Goal: Transaction & Acquisition: Purchase product/service

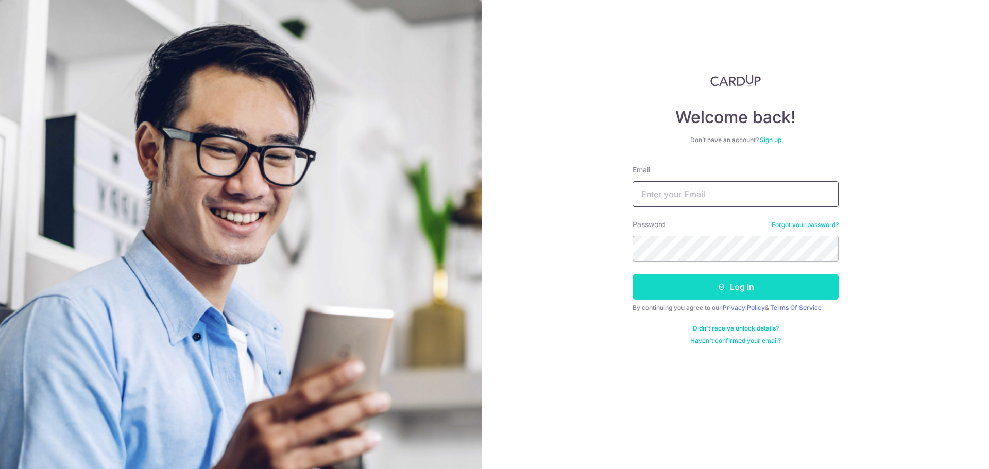
type input "[EMAIL_ADDRESS][DOMAIN_NAME]"
click at [689, 293] on button "Log in" at bounding box center [735, 287] width 206 height 26
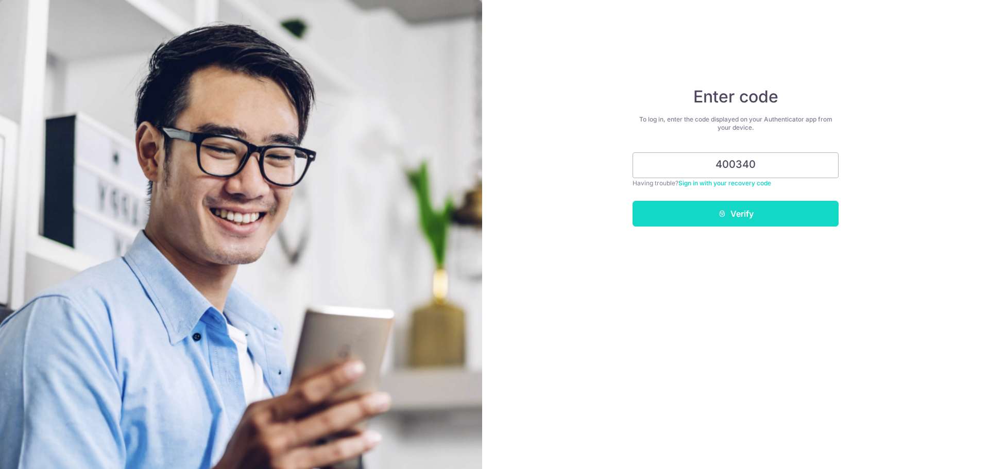
type input "400340"
click at [735, 220] on button "Verify" at bounding box center [735, 214] width 206 height 26
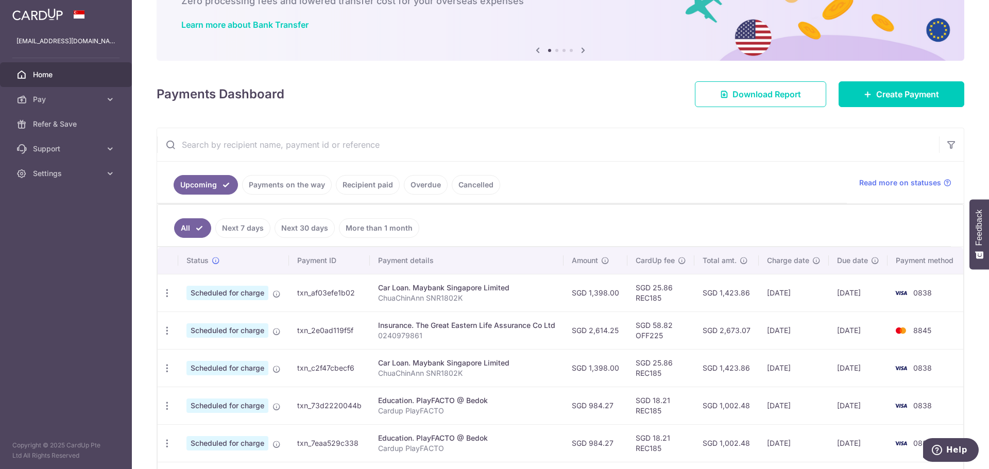
scroll to position [103, 0]
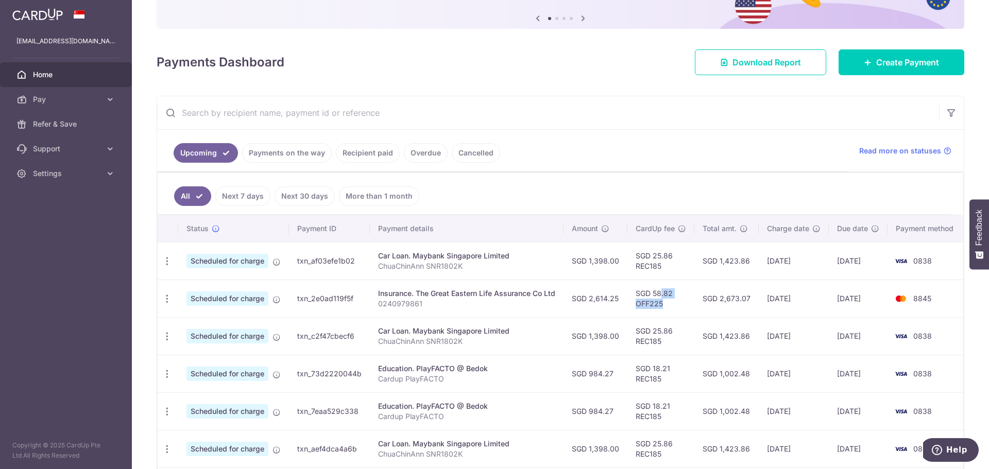
drag, startPoint x: 638, startPoint y: 290, endPoint x: 670, endPoint y: 305, distance: 35.2
click at [670, 305] on td "SGD 58.82 OFF225" at bounding box center [660, 299] width 67 height 38
drag, startPoint x: 664, startPoint y: 304, endPoint x: 655, endPoint y: 303, distance: 9.4
click at [664, 304] on td "SGD 58.82 OFF225" at bounding box center [660, 299] width 67 height 38
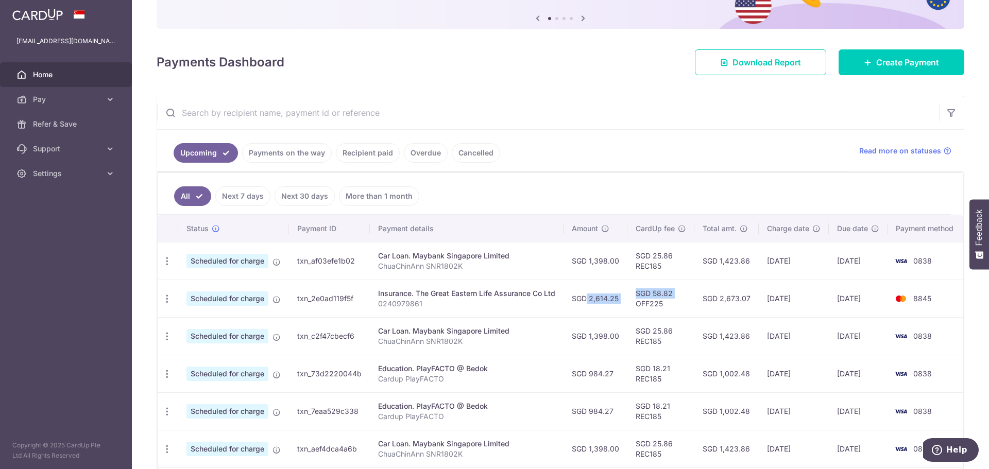
drag, startPoint x: 572, startPoint y: 296, endPoint x: 634, endPoint y: 300, distance: 62.4
click at [634, 300] on tr "Update payment Cancel payment Scheduled for charge txn_2e0ad119f5f Insurance. T…" at bounding box center [562, 299] width 808 height 38
click at [645, 300] on td "SGD 58.82 OFF225" at bounding box center [660, 299] width 67 height 38
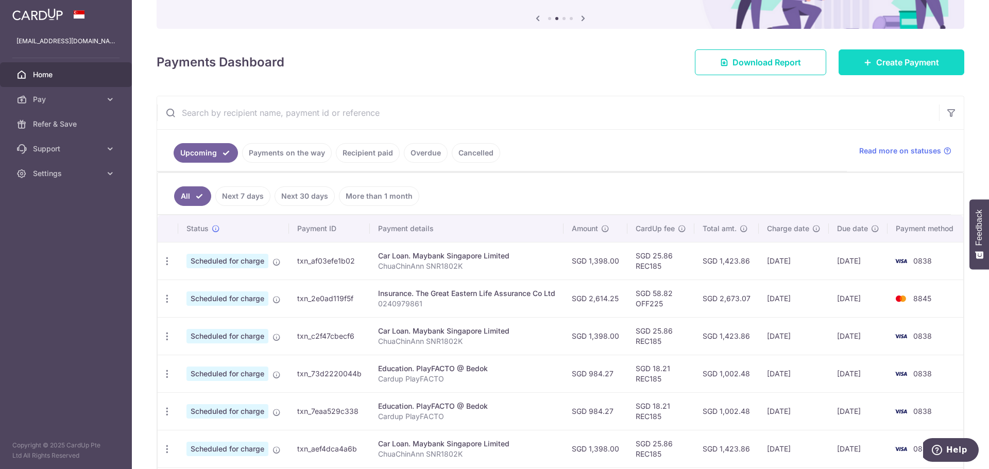
click at [876, 56] on span "Create Payment" at bounding box center [907, 62] width 63 height 12
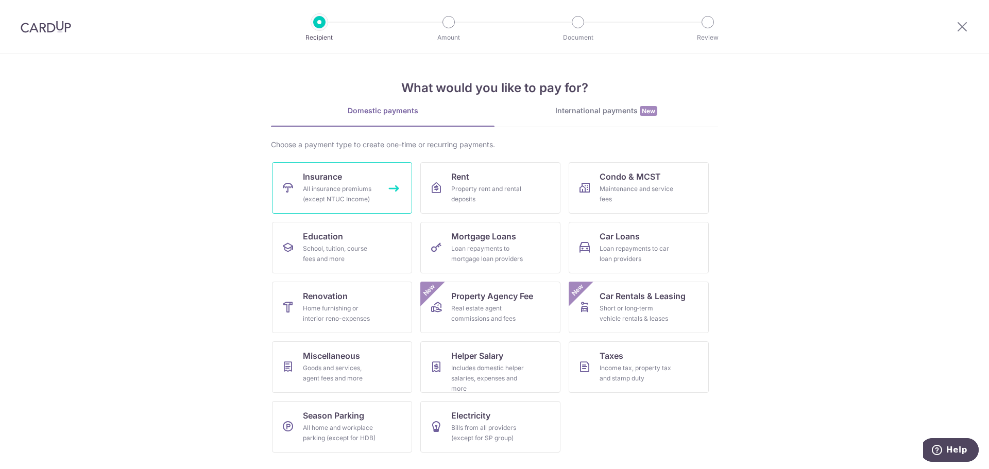
click at [321, 199] on div "All insurance premiums (except NTUC Income)" at bounding box center [340, 194] width 74 height 21
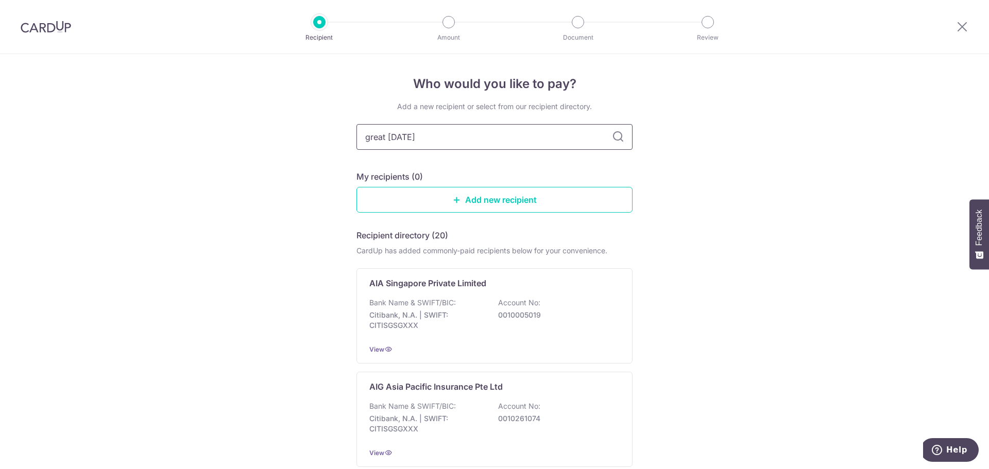
type input "great eastern"
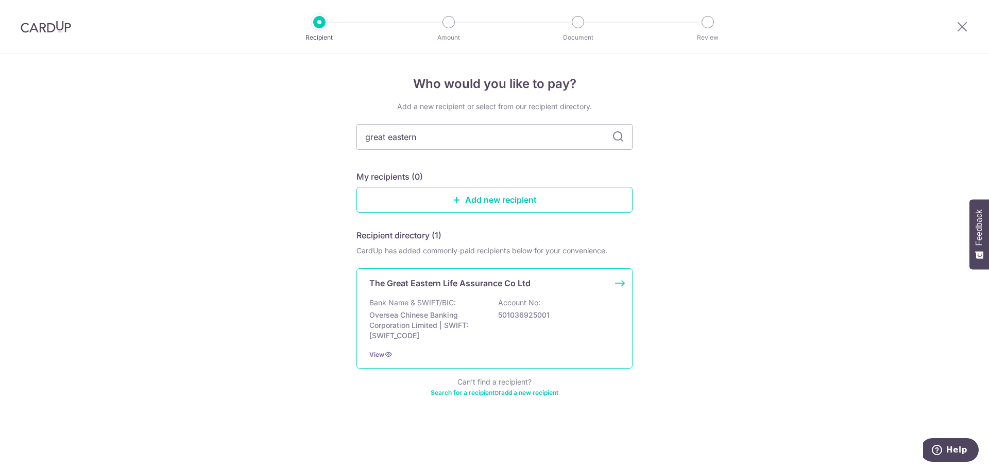
click at [424, 311] on p "Oversea Chinese Banking Corporation Limited | SWIFT: OCBCSGSGXXX" at bounding box center [426, 325] width 115 height 31
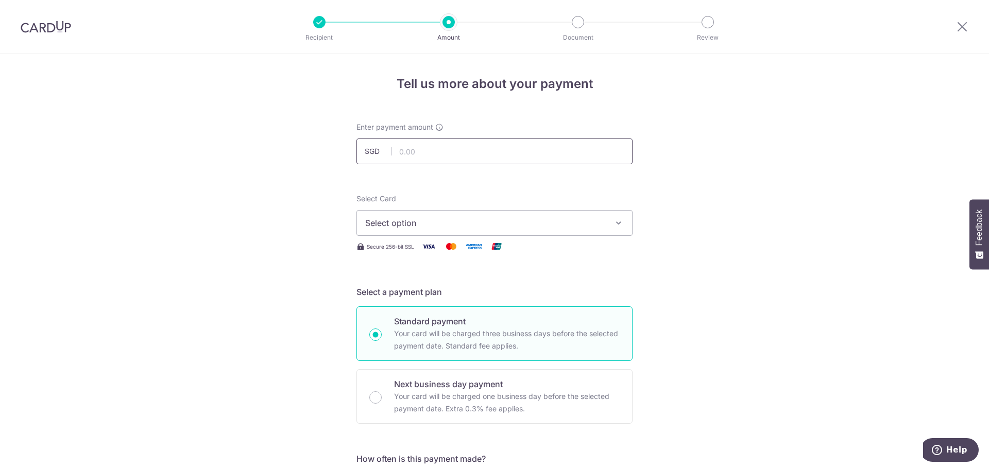
click at [427, 150] on input "text" at bounding box center [494, 152] width 276 height 26
type input "834.31"
click at [461, 226] on span "Select option" at bounding box center [485, 223] width 240 height 12
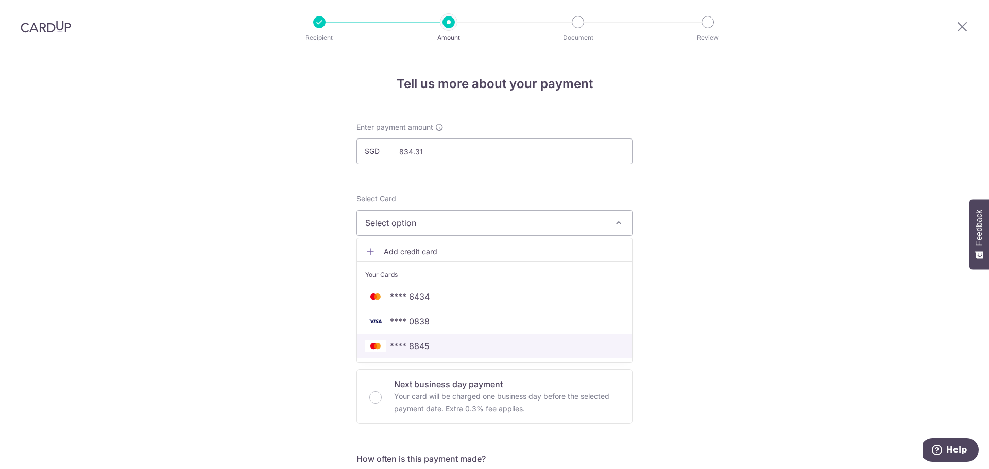
click at [393, 349] on span "**** 8845" at bounding box center [410, 346] width 40 height 12
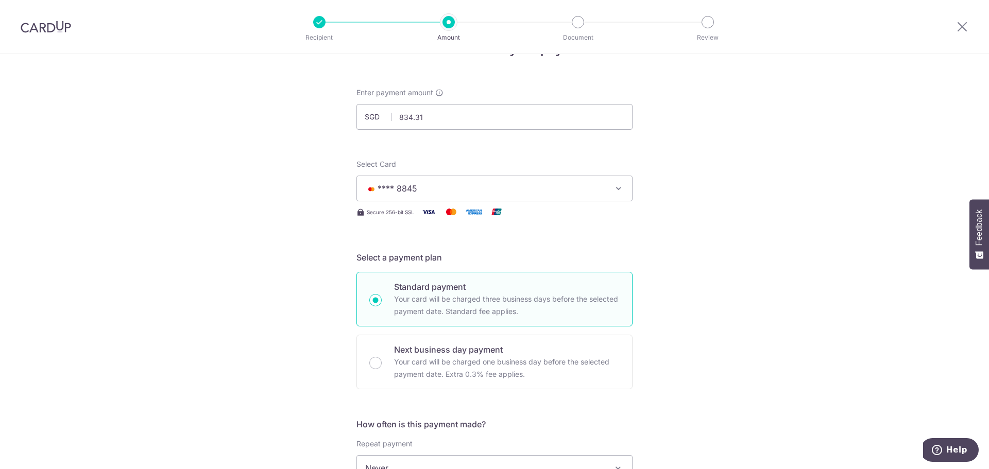
scroll to position [51, 0]
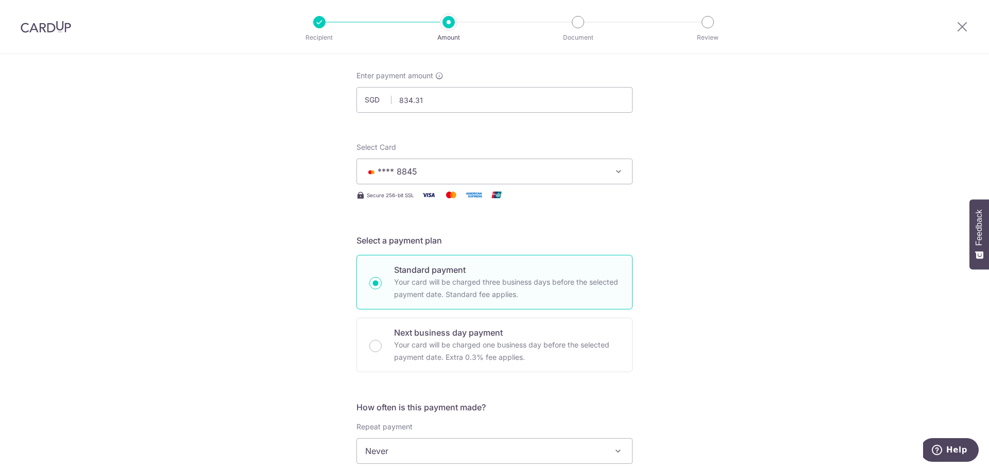
click at [467, 174] on span "**** 8845" at bounding box center [485, 171] width 240 height 12
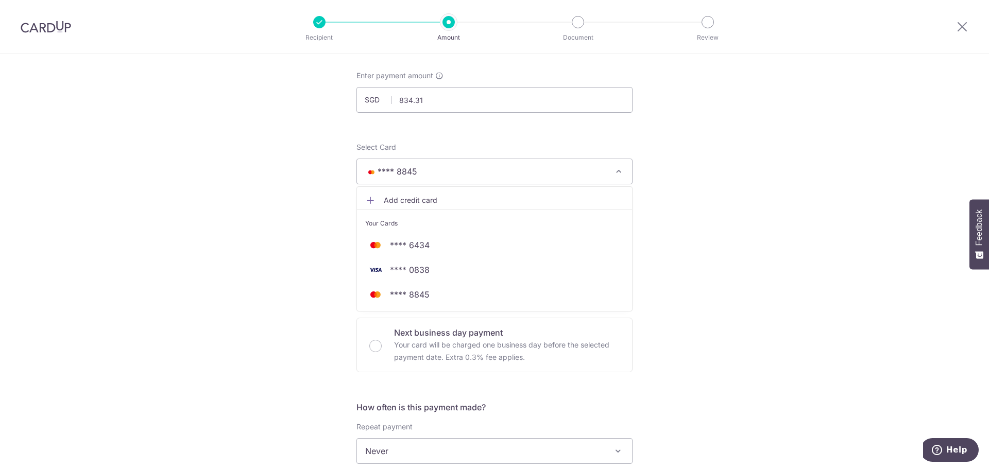
click at [467, 174] on span "**** 8845" at bounding box center [485, 171] width 240 height 12
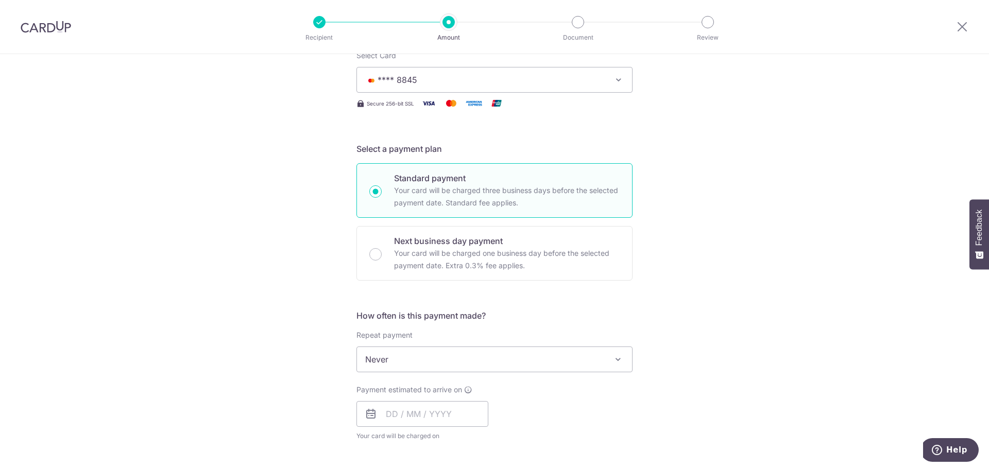
scroll to position [154, 0]
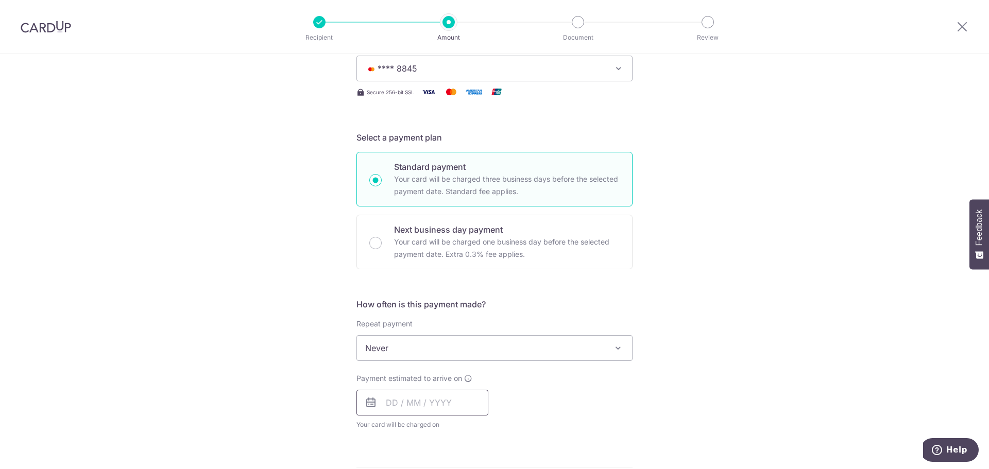
click at [390, 400] on input "text" at bounding box center [422, 403] width 132 height 26
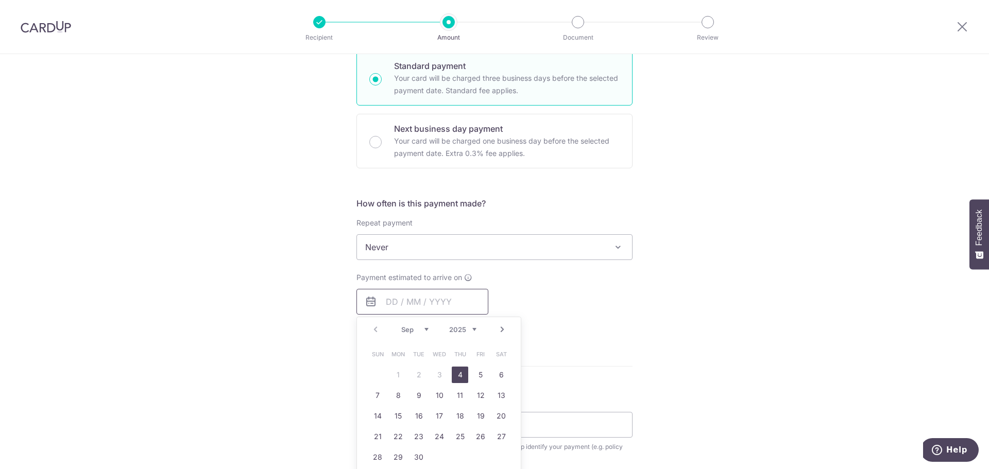
scroll to position [257, 0]
click at [696, 370] on div "Tell us more about your payment Enter payment amount SGD 834.31 834.31 Select C…" at bounding box center [494, 263] width 989 height 932
click at [440, 310] on input "text" at bounding box center [422, 300] width 132 height 26
click at [379, 413] on link "14" at bounding box center [377, 414] width 16 height 16
type input "[DATE]"
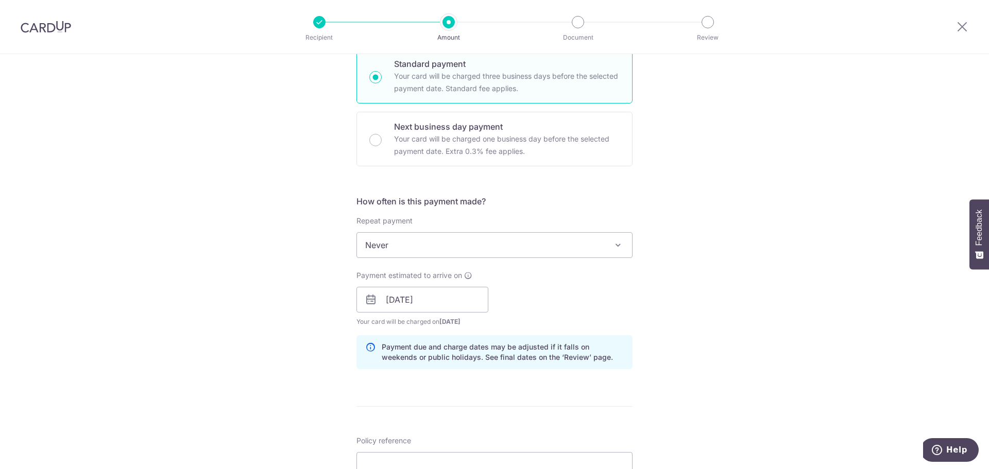
click at [738, 279] on div "Tell us more about your payment Enter payment amount SGD 834.31 834.31 Select C…" at bounding box center [494, 284] width 989 height 974
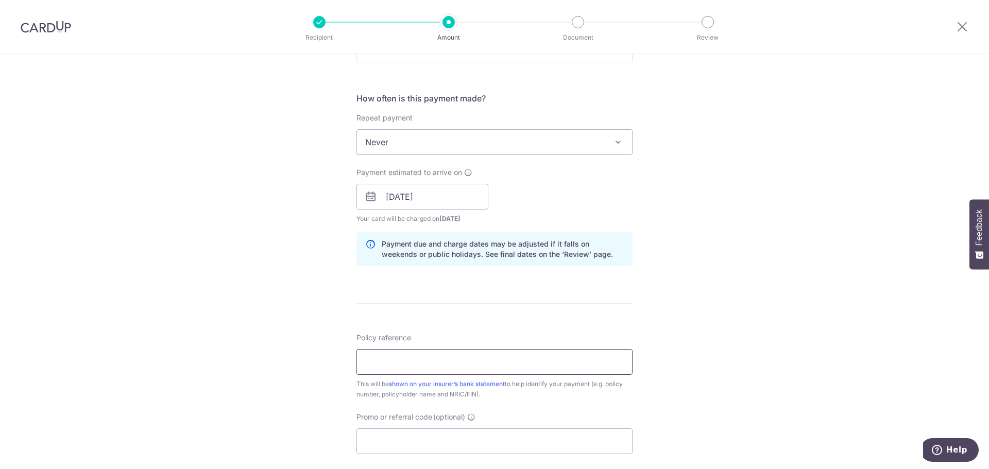
drag, startPoint x: 379, startPoint y: 367, endPoint x: 437, endPoint y: 353, distance: 60.0
click at [379, 367] on input "Policy reference" at bounding box center [494, 362] width 276 height 26
paste input "0204402163"
type input "0204402163"
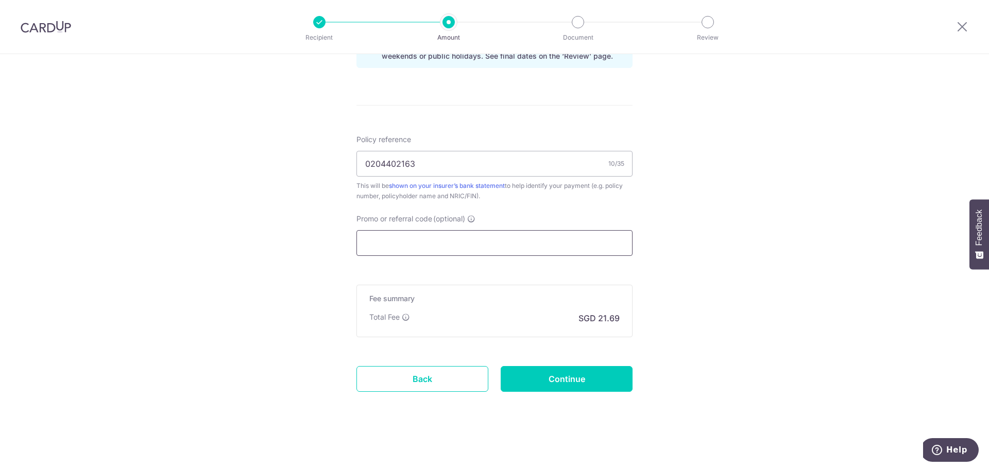
click at [400, 244] on input "Promo or referral code (optional)" at bounding box center [494, 243] width 276 height 26
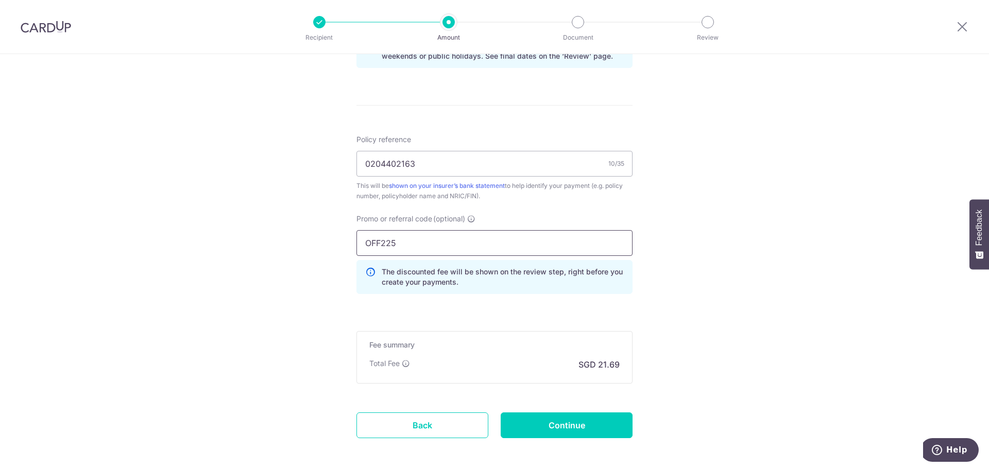
type input "OFF225"
drag, startPoint x: 200, startPoint y: 211, endPoint x: 221, endPoint y: 199, distance: 23.5
click at [200, 211] on div "Tell us more about your payment Enter payment amount SGD 834.31 834.31 Select C…" at bounding box center [494, 5] width 989 height 1020
click at [570, 427] on input "Continue" at bounding box center [567, 426] width 132 height 26
type input "Create Schedule"
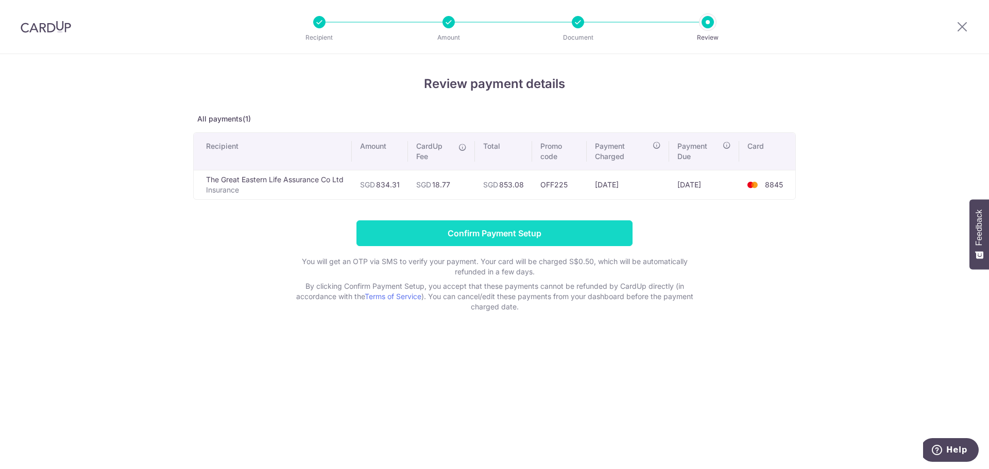
click at [504, 235] on input "Confirm Payment Setup" at bounding box center [494, 233] width 276 height 26
